Goal: Task Accomplishment & Management: Use online tool/utility

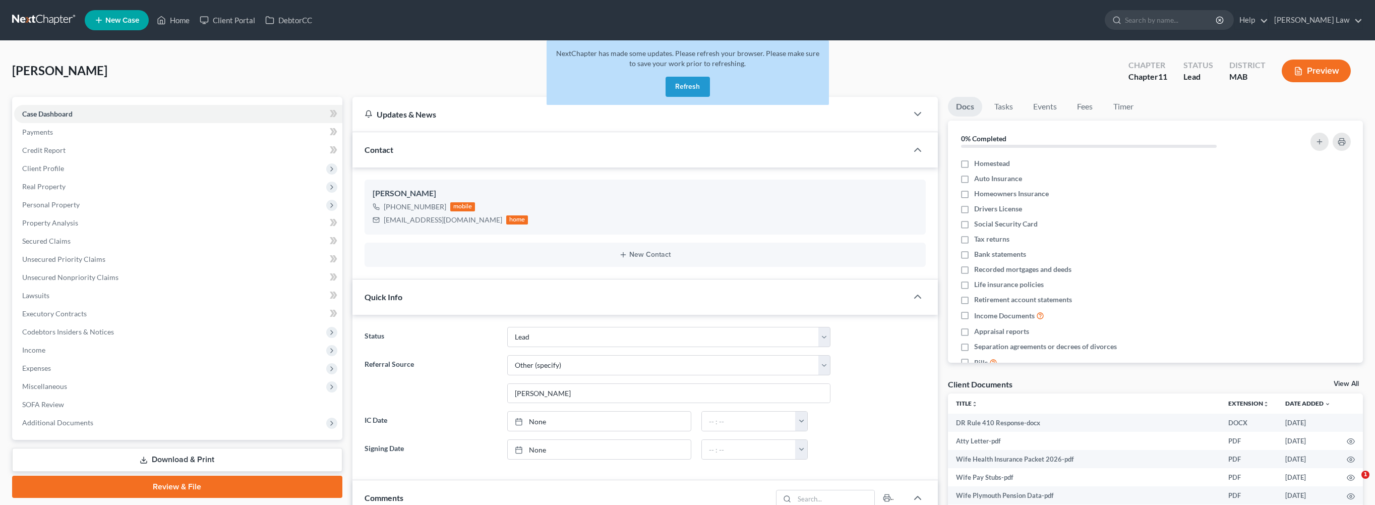
select select "10"
select select "6"
drag, startPoint x: 682, startPoint y: 107, endPoint x: 770, endPoint y: 497, distance: 399.0
click at [682, 97] on button "Refresh" at bounding box center [688, 87] width 44 height 20
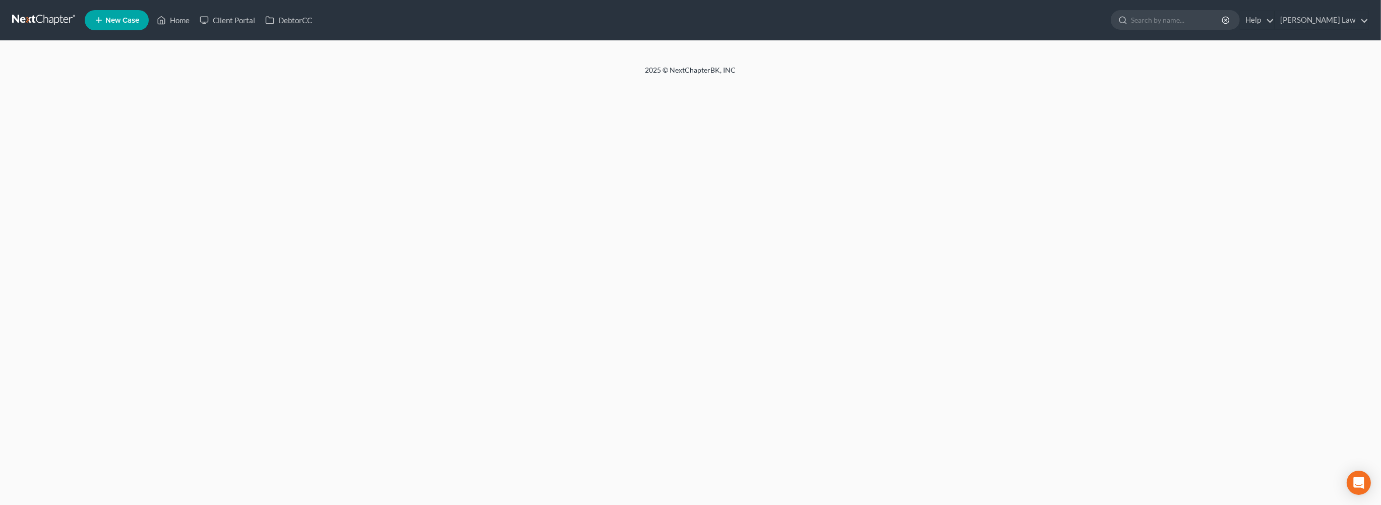
select select "6"
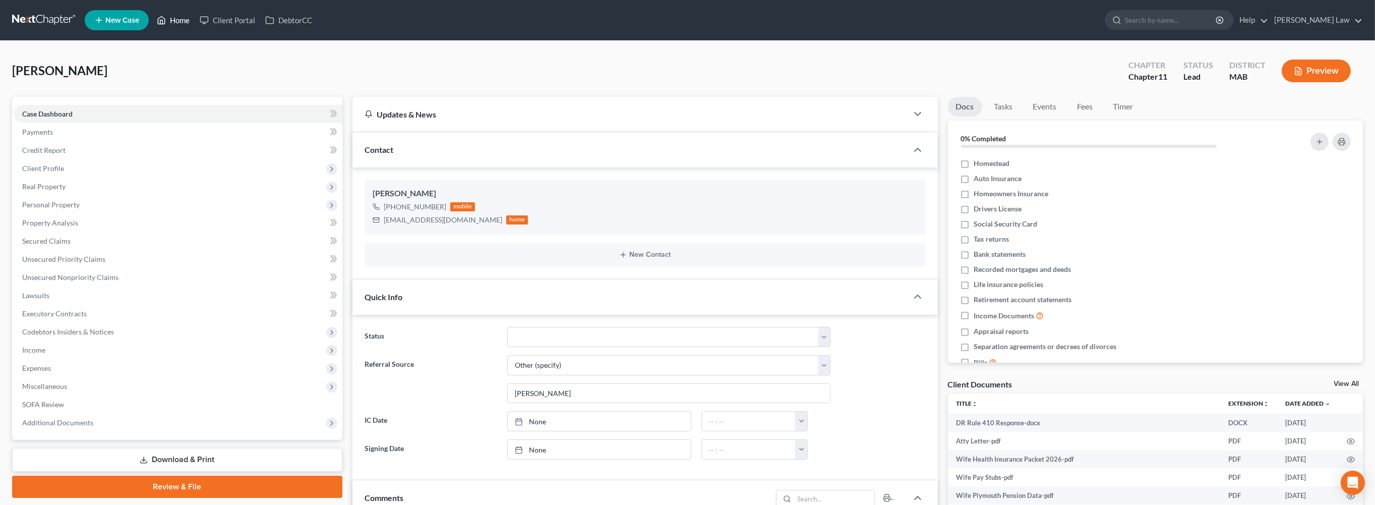
click at [195, 25] on link "Home" at bounding box center [173, 20] width 43 height 18
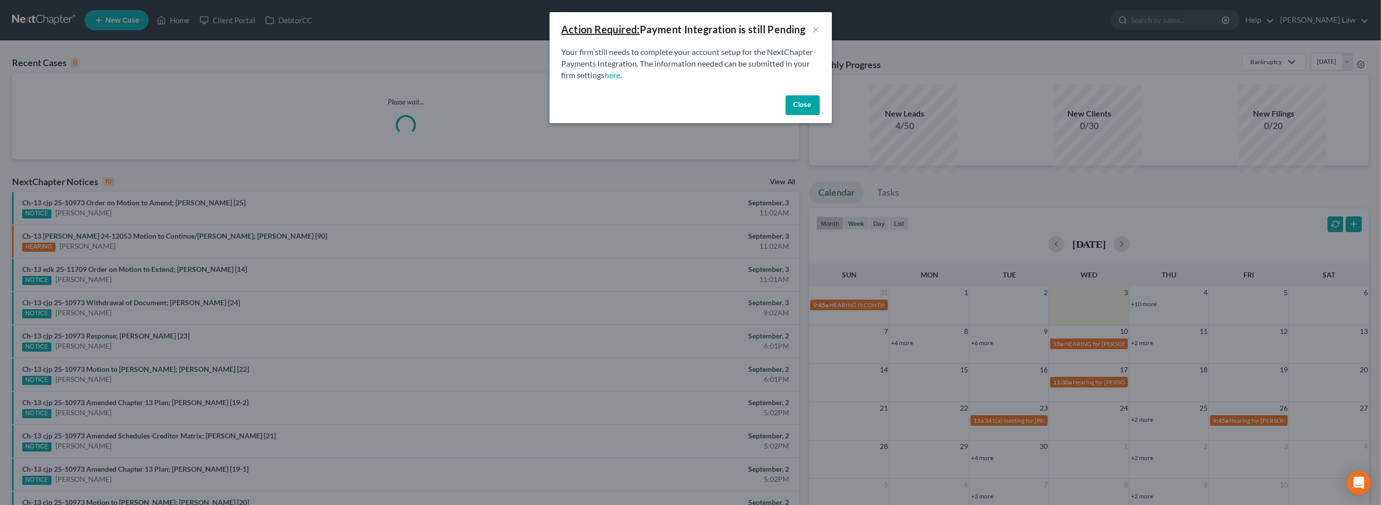
click at [820, 115] on button "Close" at bounding box center [803, 105] width 34 height 20
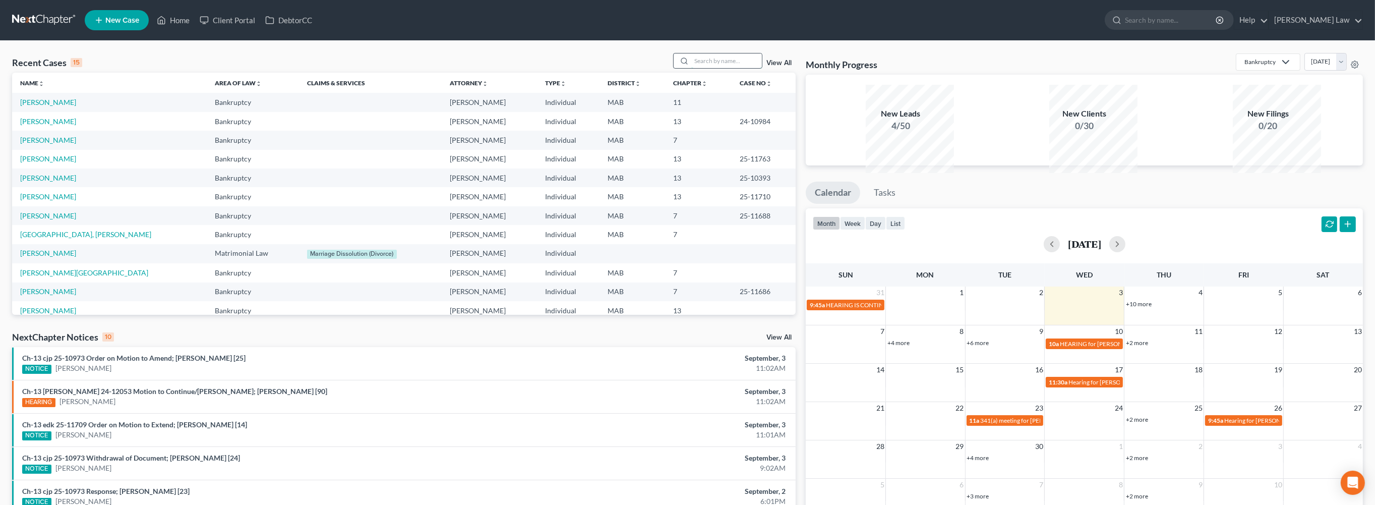
click at [721, 68] on input "search" at bounding box center [726, 60] width 71 height 15
type input "[PERSON_NAME]"
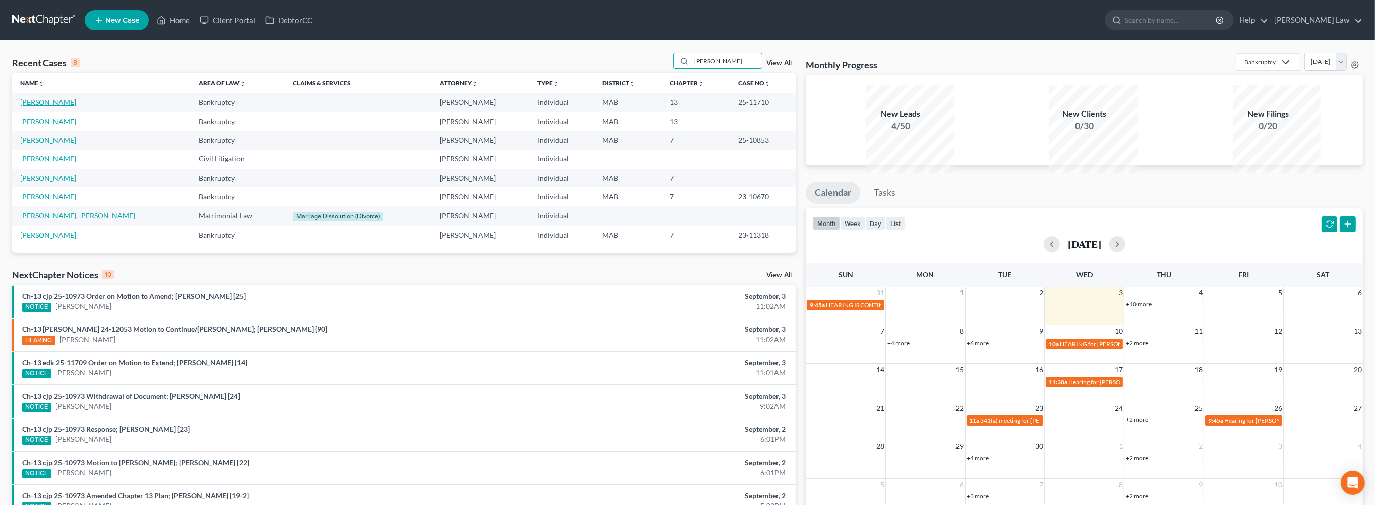
click at [40, 106] on link "[PERSON_NAME]" at bounding box center [48, 102] width 56 height 9
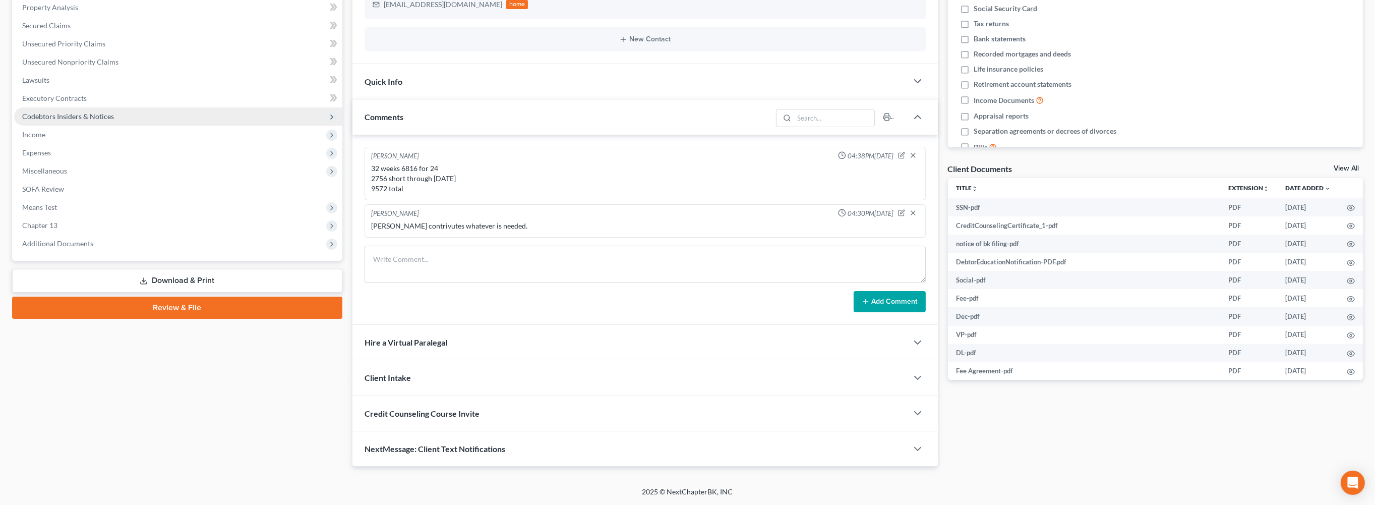
scroll to position [278, 0]
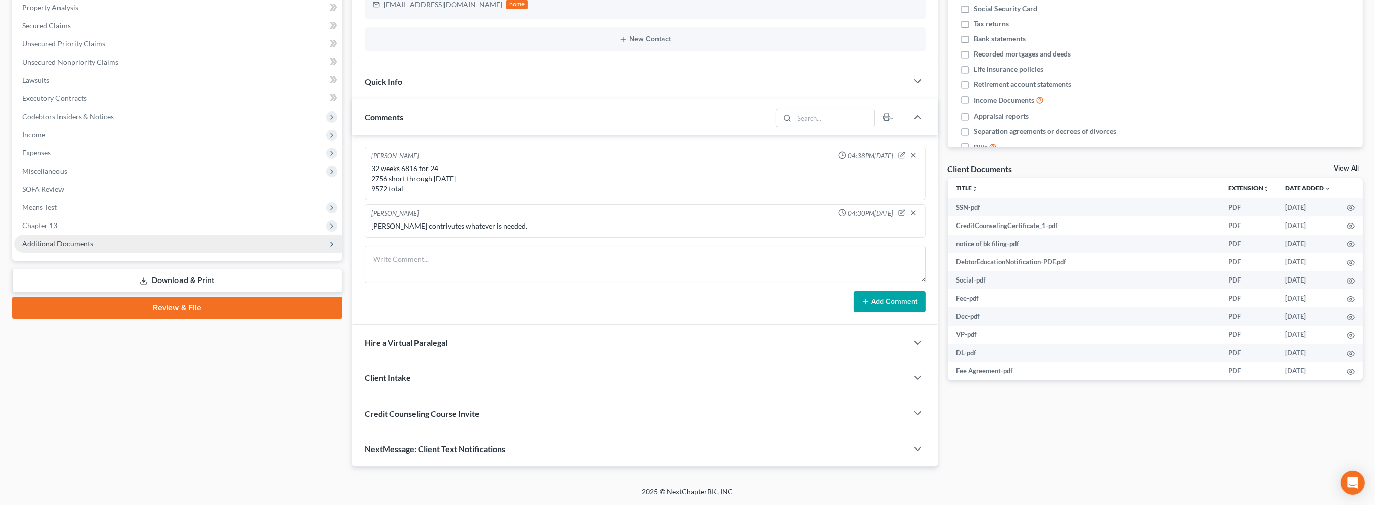
click at [93, 248] on span "Additional Documents" at bounding box center [57, 243] width 71 height 9
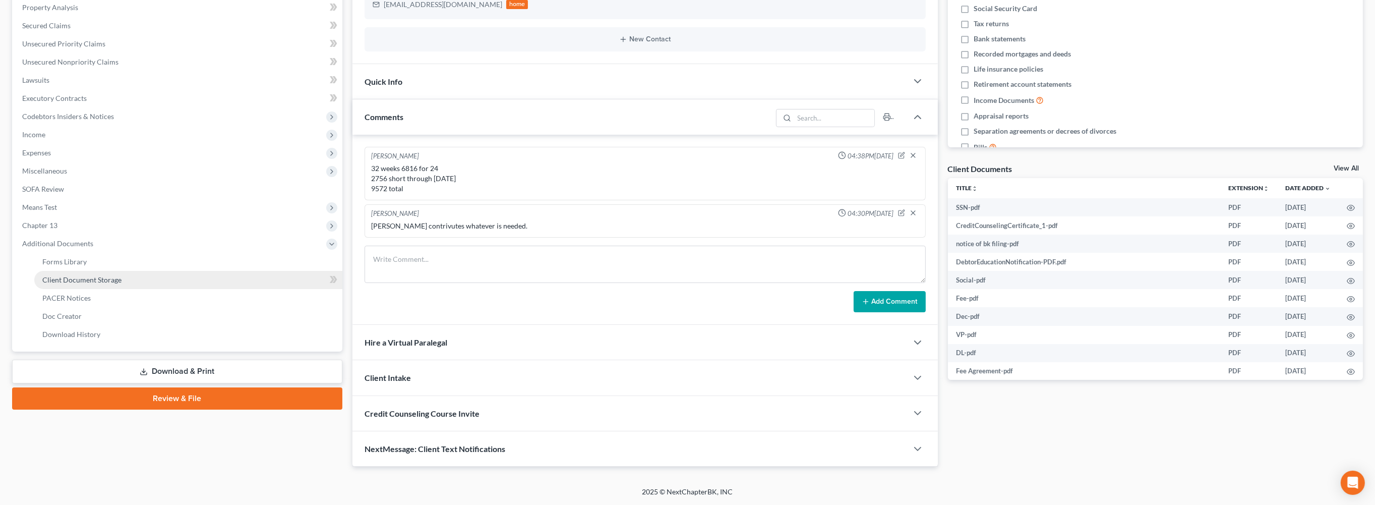
click at [136, 289] on link "Client Document Storage" at bounding box center [188, 280] width 308 height 18
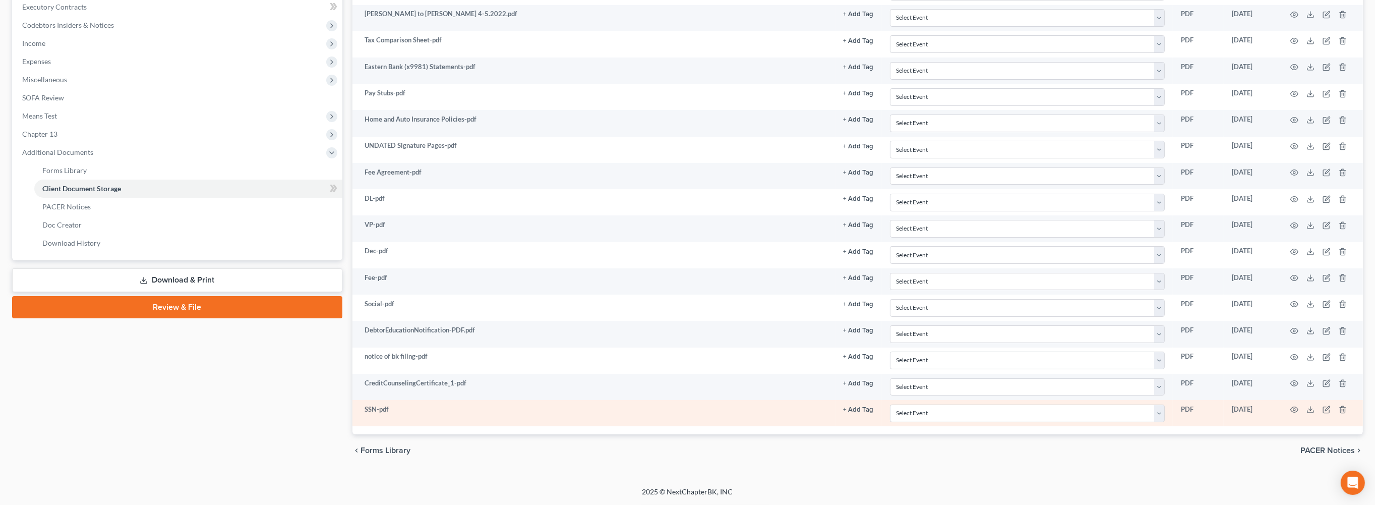
scroll to position [498, 0]
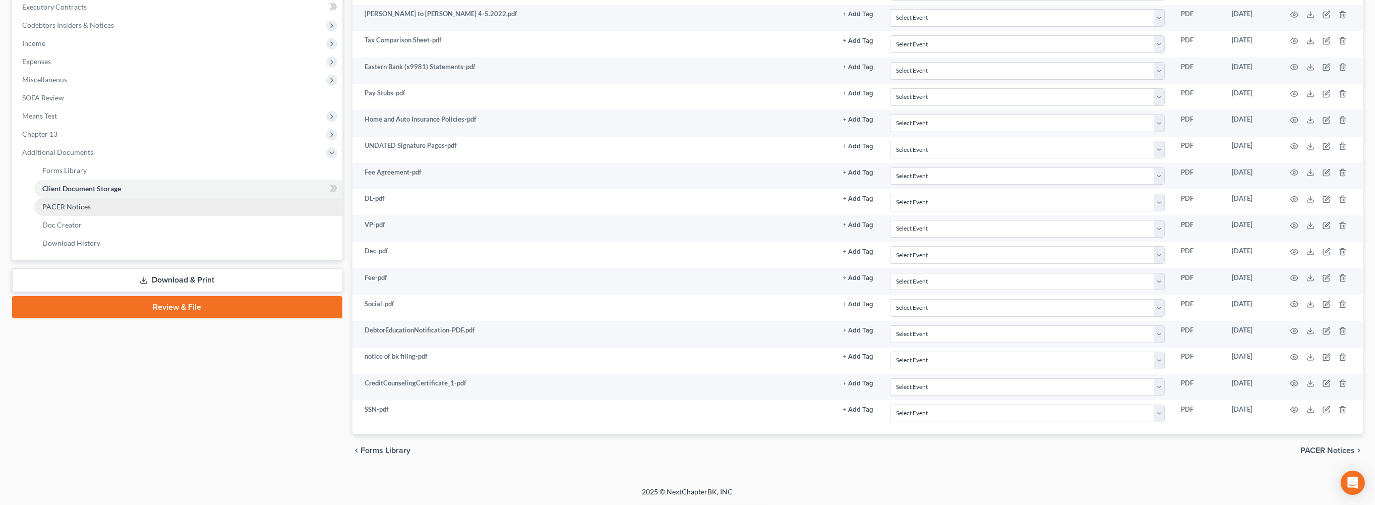
click at [78, 202] on span "PACER Notices" at bounding box center [66, 206] width 48 height 9
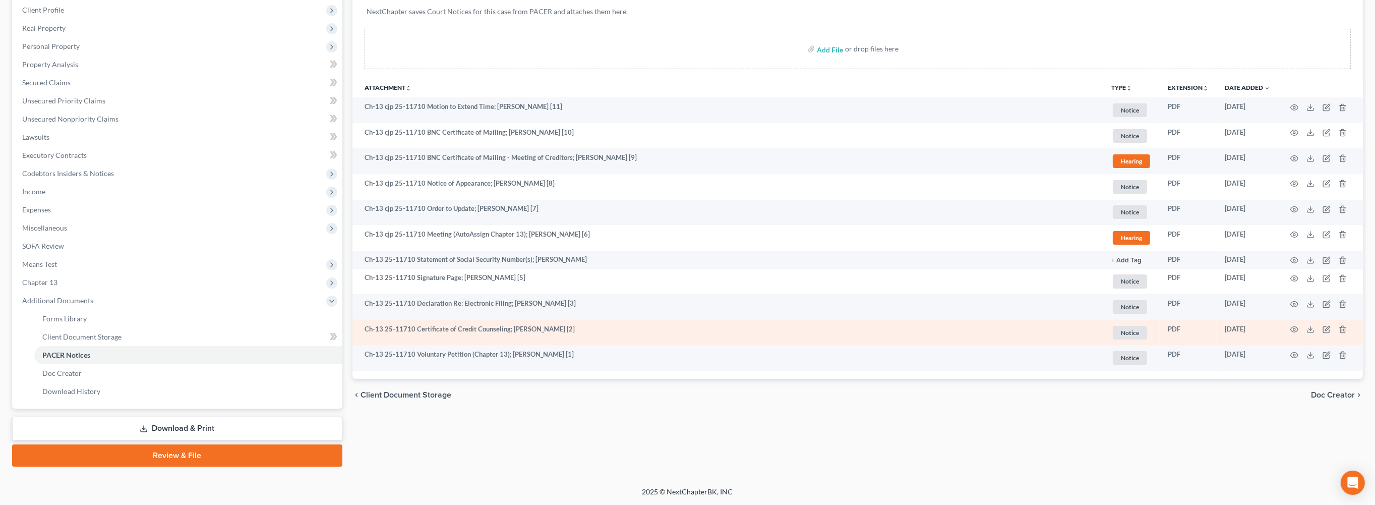
scroll to position [163, 0]
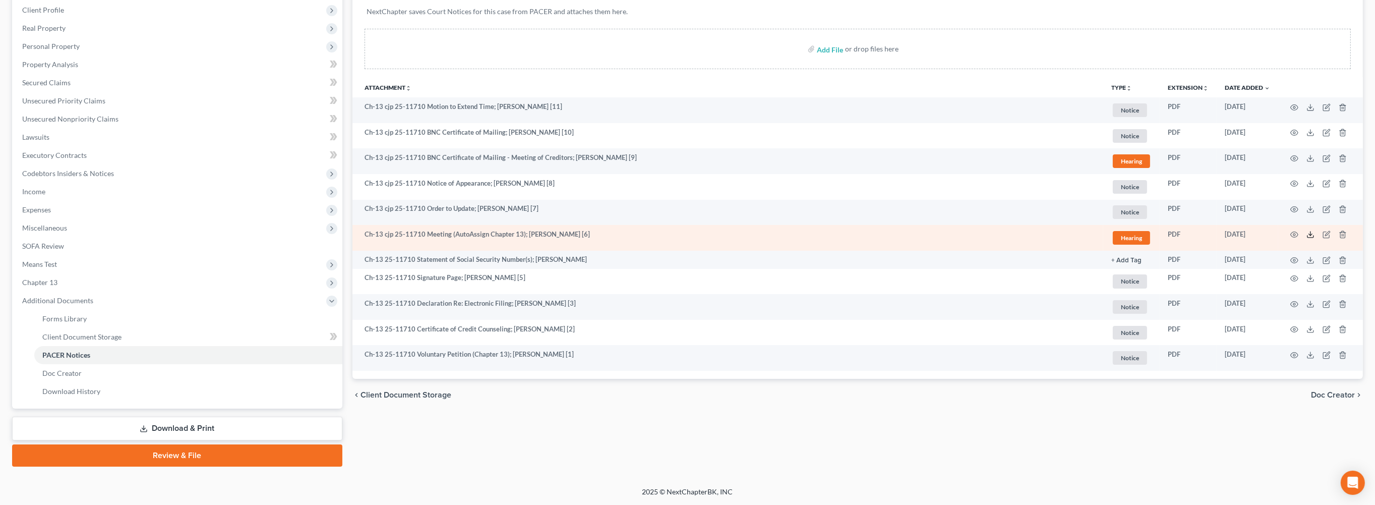
click at [1310, 235] on line at bounding box center [1310, 233] width 0 height 4
